Goal: Task Accomplishment & Management: Manage account settings

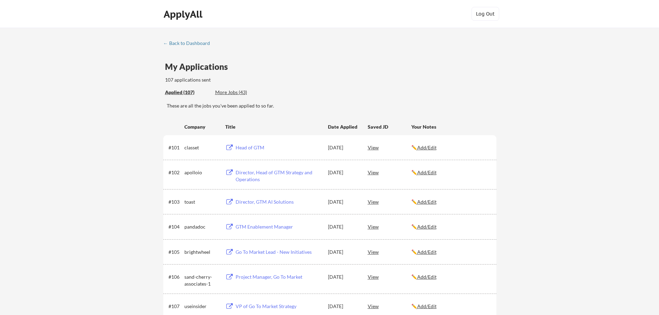
scroll to position [475, 0]
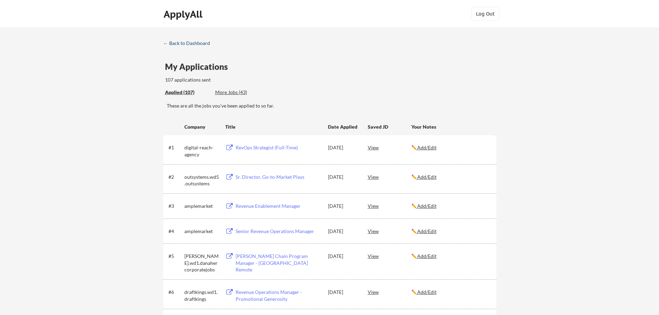
click at [202, 42] on div "← Back to Dashboard" at bounding box center [189, 43] width 52 height 5
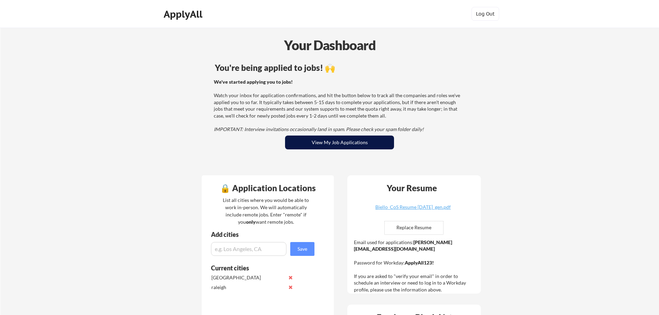
click at [378, 142] on button "View My Job Applications" at bounding box center [339, 143] width 109 height 14
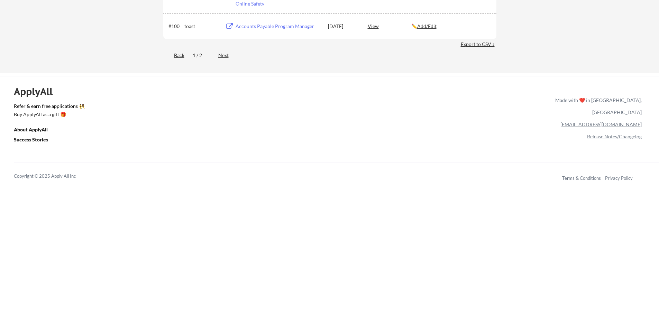
scroll to position [2835, 0]
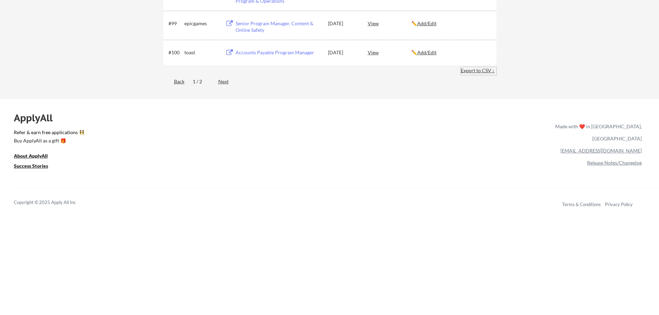
click at [462, 72] on div "Export to CSV ↓" at bounding box center [479, 70] width 36 height 7
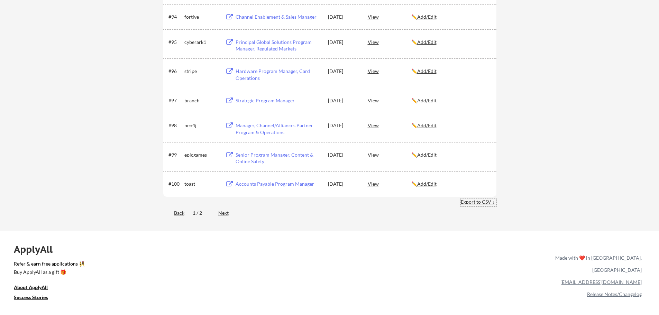
scroll to position [2801, 0]
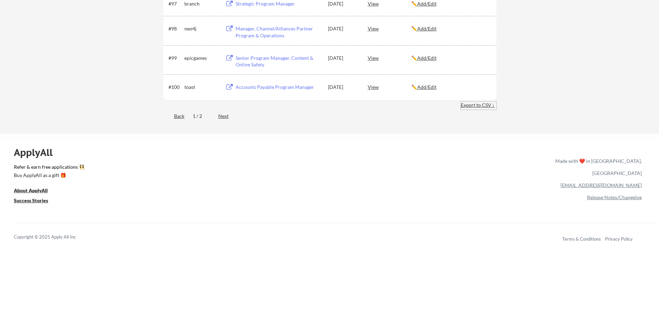
click at [222, 115] on div "Next" at bounding box center [227, 116] width 18 height 7
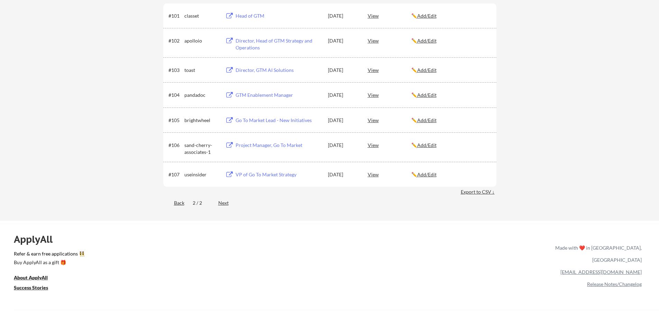
scroll to position [94, 0]
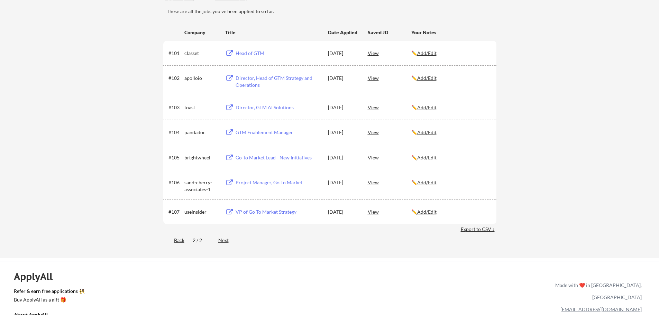
click at [175, 242] on div "Back" at bounding box center [173, 240] width 21 height 7
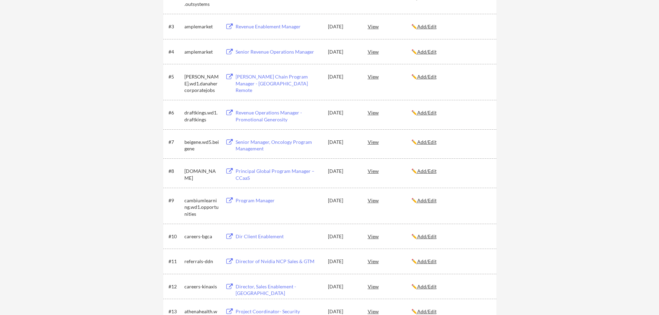
scroll to position [164, 0]
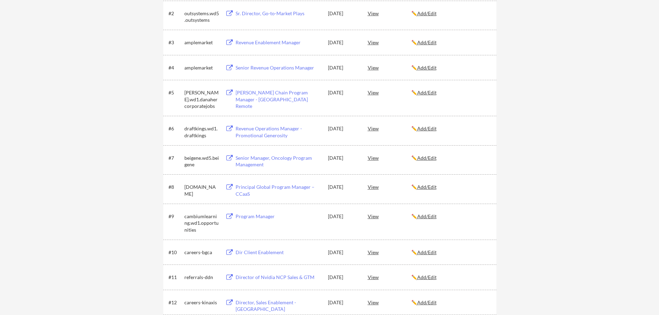
click at [274, 43] on div "Revenue Enablement Manager" at bounding box center [278, 42] width 86 height 7
